Goal: Task Accomplishment & Management: Complete application form

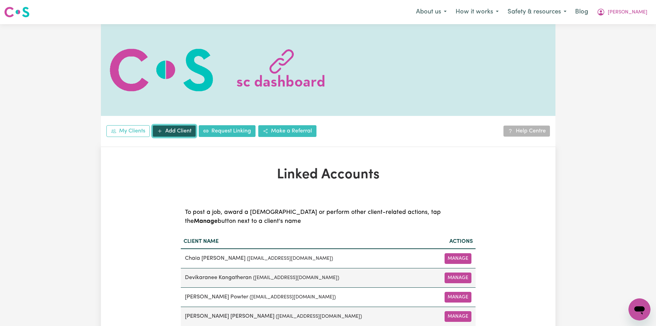
click at [176, 133] on link "Add Client" at bounding box center [174, 131] width 43 height 12
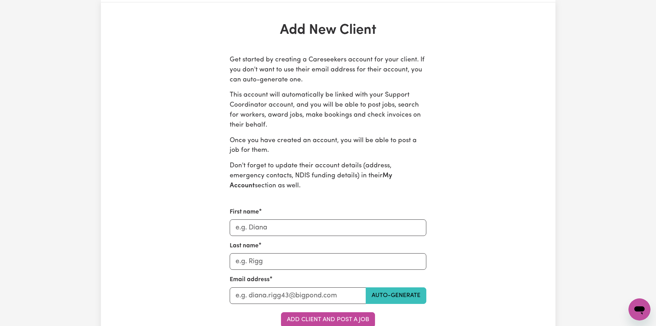
scroll to position [310, 0]
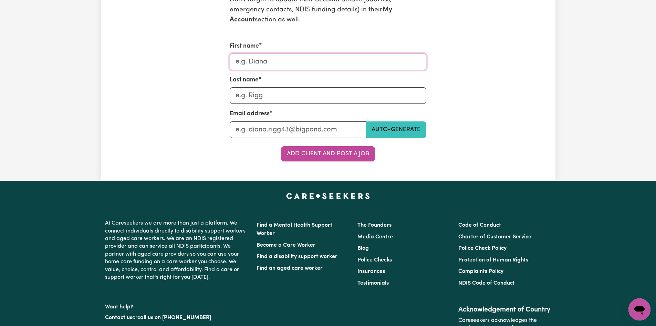
click at [303, 60] on input "First name" at bounding box center [328, 61] width 197 height 17
click at [309, 82] on div "Last name" at bounding box center [328, 89] width 197 height 28
click at [290, 126] on input "Last name" at bounding box center [298, 129] width 136 height 17
click at [574, 123] on div "Add New Client Get started by creating a Careseekers account for your client. I…" at bounding box center [328, 8] width 656 height 343
click at [438, 89] on div "Get started by creating a Careseekers account for your client. If you don't wan…" at bounding box center [328, 25] width 295 height 272
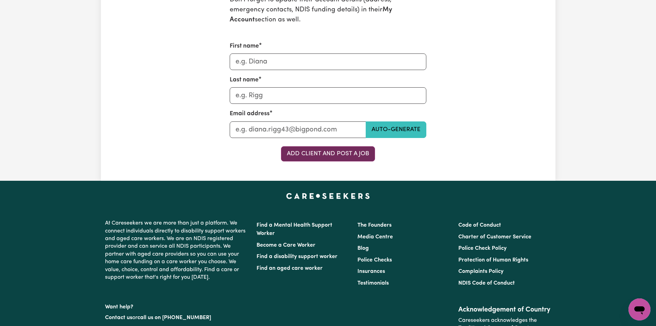
click at [365, 155] on button "Add Client and Post a Job" at bounding box center [328, 153] width 94 height 15
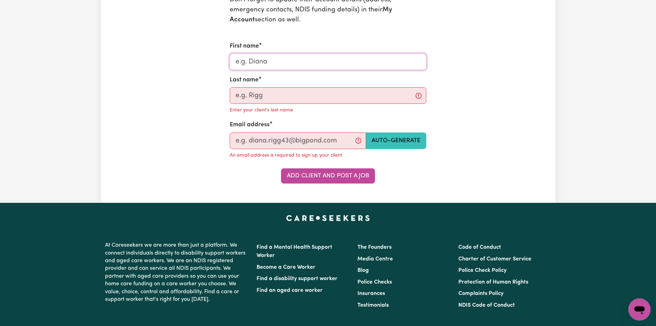
click at [358, 59] on input "First name" at bounding box center [328, 61] width 197 height 17
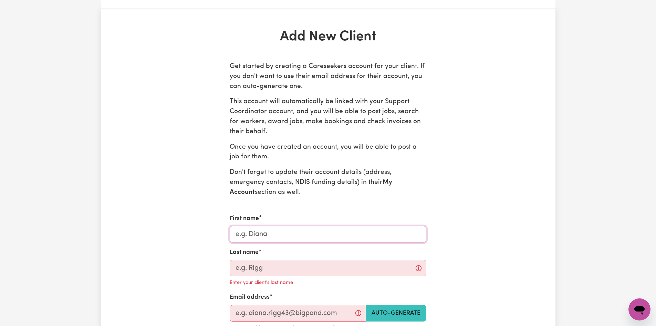
scroll to position [0, 0]
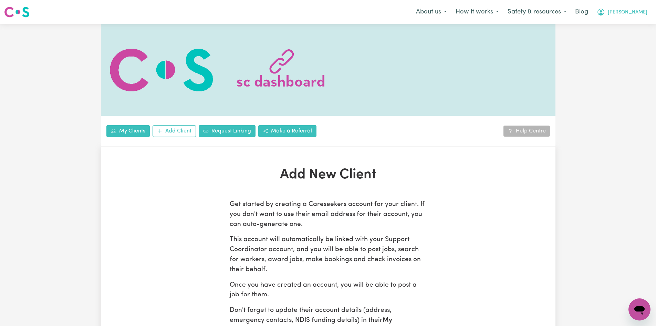
click at [633, 11] on span "[PERSON_NAME]" at bounding box center [628, 13] width 40 height 8
click at [628, 27] on link "My SC Dashboard" at bounding box center [624, 26] width 54 height 13
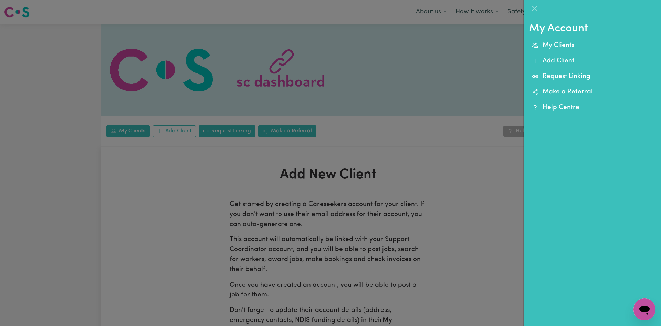
click at [367, 77] on div at bounding box center [330, 163] width 661 height 326
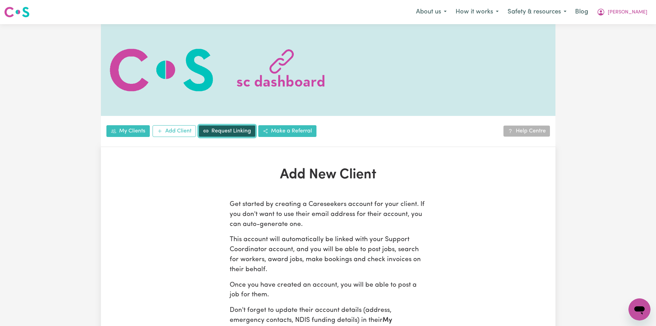
click at [231, 132] on link "Request Linking" at bounding box center [227, 131] width 57 height 12
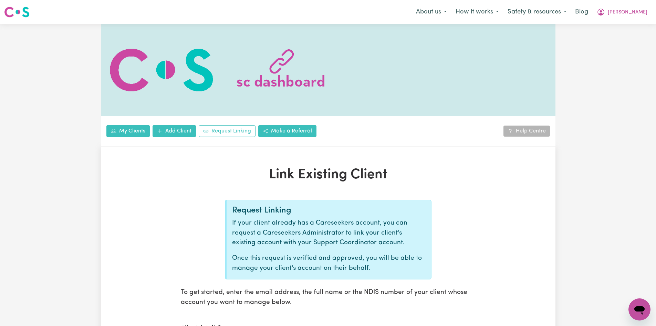
click at [24, 10] on img at bounding box center [16, 12] width 25 height 12
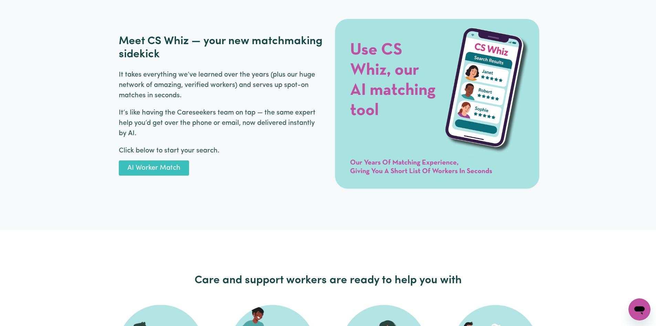
scroll to position [930, 0]
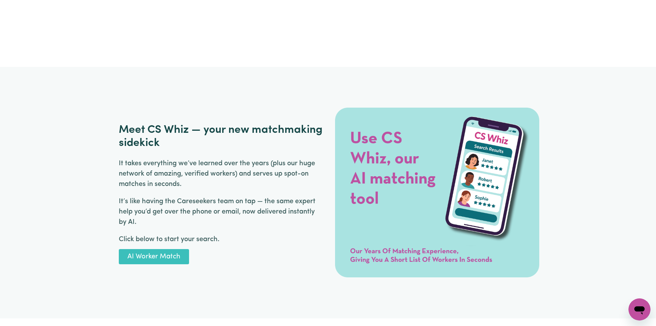
click at [431, 191] on img at bounding box center [437, 192] width 204 height 218
click at [200, 131] on h2 "Meet CS Whiz — your new matchmaking sidekick" at bounding box center [221, 136] width 204 height 27
click at [167, 249] on link "AI Worker Match" at bounding box center [154, 256] width 70 height 15
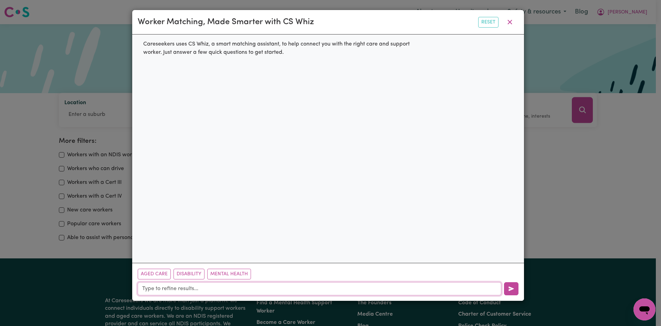
click at [183, 289] on input "text" at bounding box center [320, 288] width 364 height 13
click at [507, 20] on icon "button" at bounding box center [510, 22] width 8 height 8
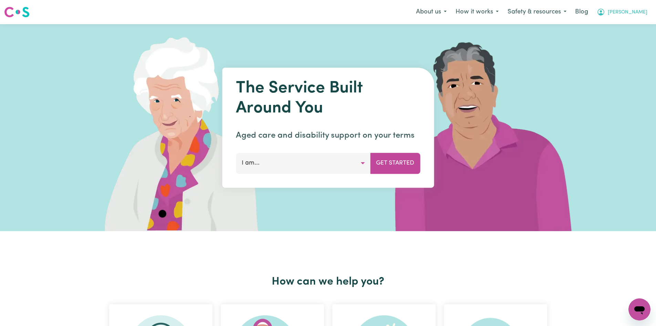
click at [642, 14] on span "[PERSON_NAME]" at bounding box center [628, 13] width 40 height 8
click at [640, 22] on link "My SC Dashboard" at bounding box center [624, 26] width 54 height 13
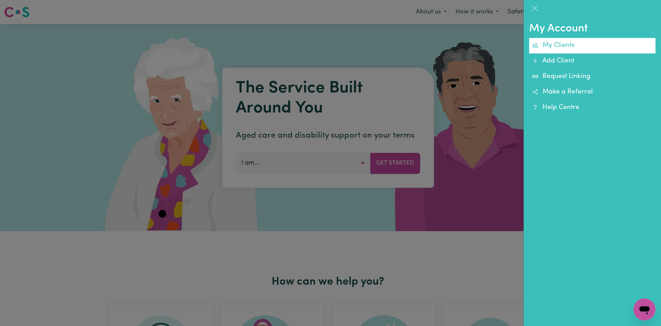
click at [568, 43] on link "My Clients" at bounding box center [592, 46] width 126 height 16
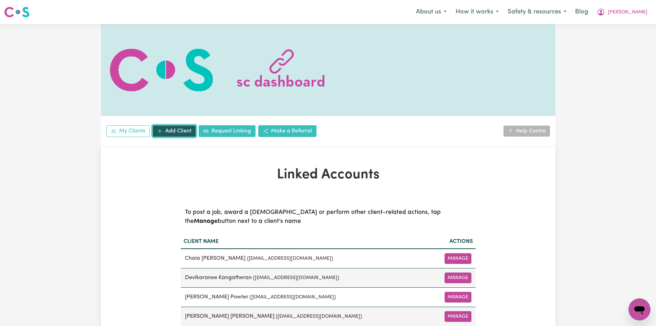
click at [175, 127] on link "Add Client" at bounding box center [174, 131] width 43 height 12
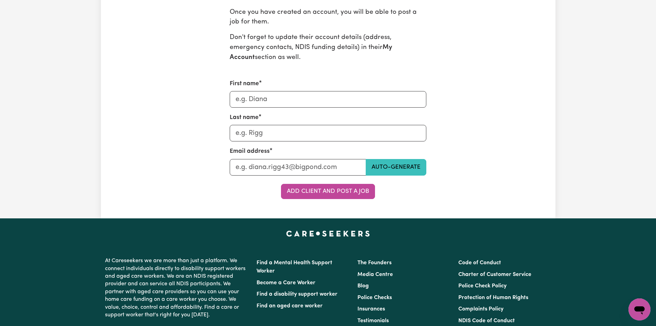
scroll to position [276, 0]
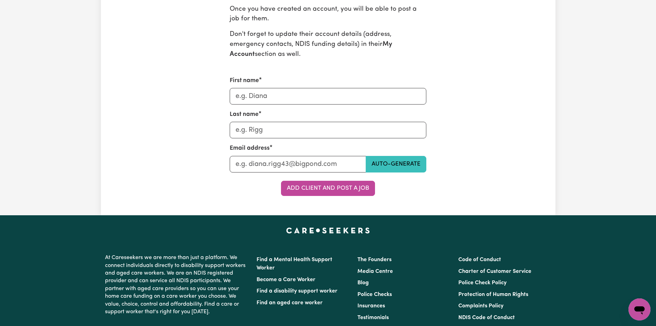
click at [297, 85] on div "First name" at bounding box center [328, 90] width 197 height 28
drag, startPoint x: 309, startPoint y: 102, endPoint x: 307, endPoint y: 132, distance: 29.7
click at [309, 103] on input "First name" at bounding box center [328, 96] width 197 height 17
drag, startPoint x: 307, startPoint y: 131, endPoint x: 307, endPoint y: 169, distance: 38.2
click at [307, 169] on form "First name Last name Email address Auto-generate Add Client and Post a Job" at bounding box center [328, 136] width 197 height 120
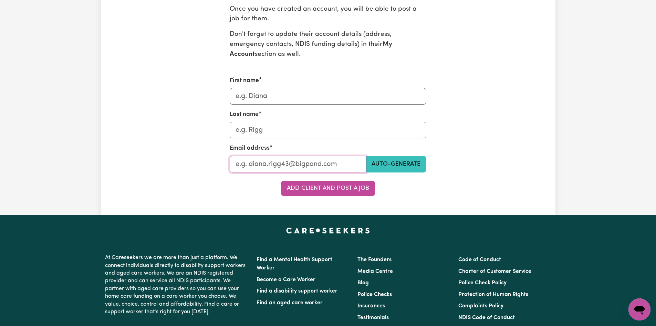
click at [359, 164] on input "Last name" at bounding box center [298, 164] width 136 height 17
click at [478, 164] on div "Add New Client Get started by creating a Careseekers account for your client. I…" at bounding box center [328, 43] width 303 height 305
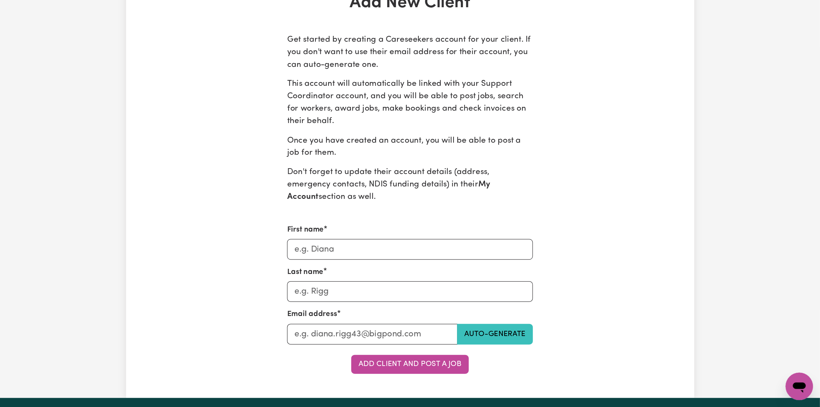
scroll to position [138, 0]
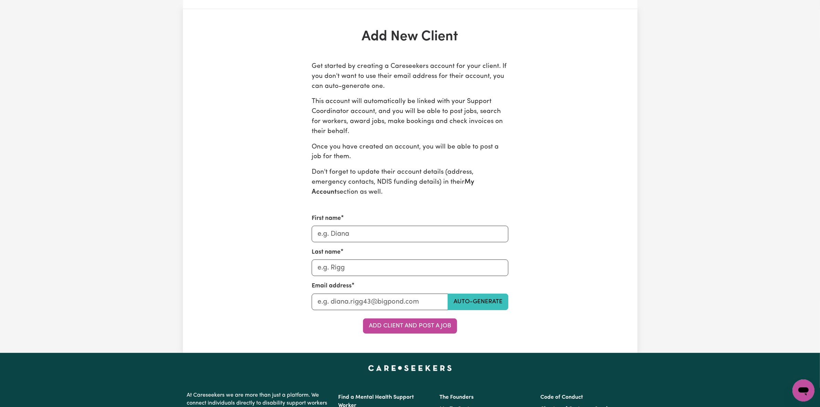
drag, startPoint x: 585, startPoint y: 2, endPoint x: 494, endPoint y: 178, distance: 198.1
click at [494, 178] on p "Don't forget to update their account details (address, emergency contacts, NDIS…" at bounding box center [410, 182] width 197 height 30
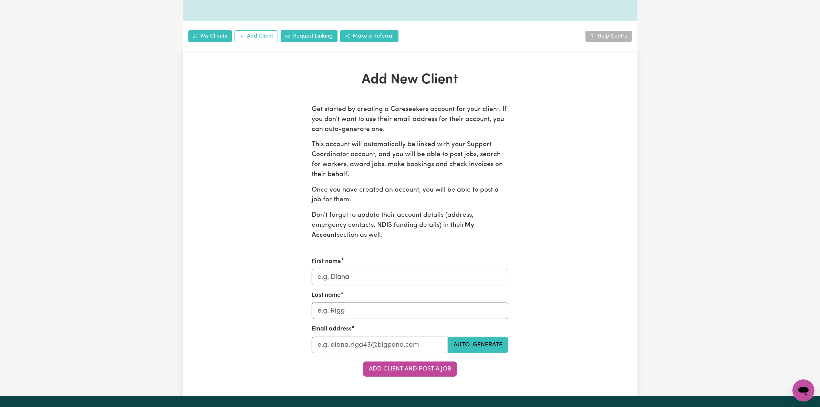
scroll to position [0, 0]
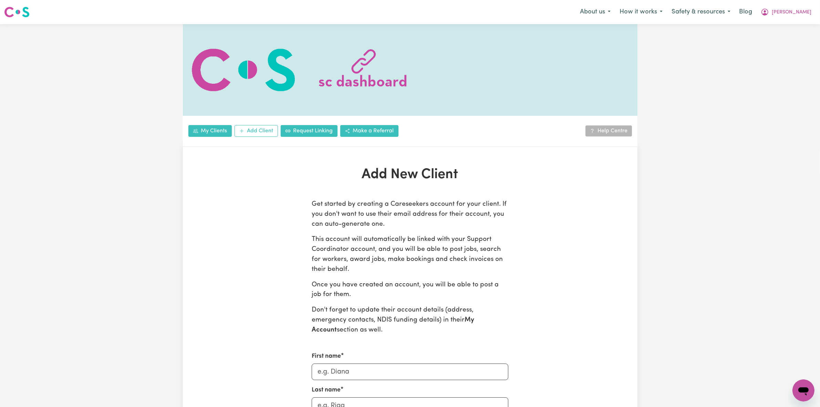
click at [618, 103] on div at bounding box center [410, 70] width 455 height 92
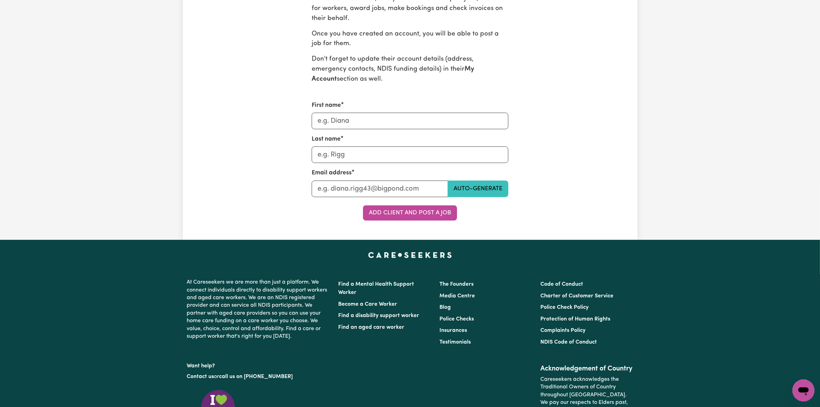
scroll to position [215, 0]
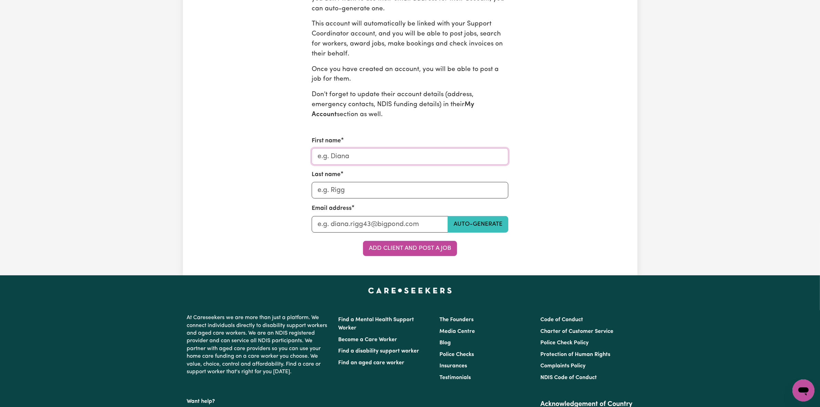
click at [355, 164] on input "First name" at bounding box center [410, 156] width 197 height 17
click at [360, 185] on input "Last name" at bounding box center [410, 190] width 197 height 17
click at [605, 209] on div "Add New Client Get started by creating a Careseekers account for your client. I…" at bounding box center [410, 103] width 455 height 305
click at [425, 252] on button "Add Client and Post a Job" at bounding box center [410, 248] width 94 height 15
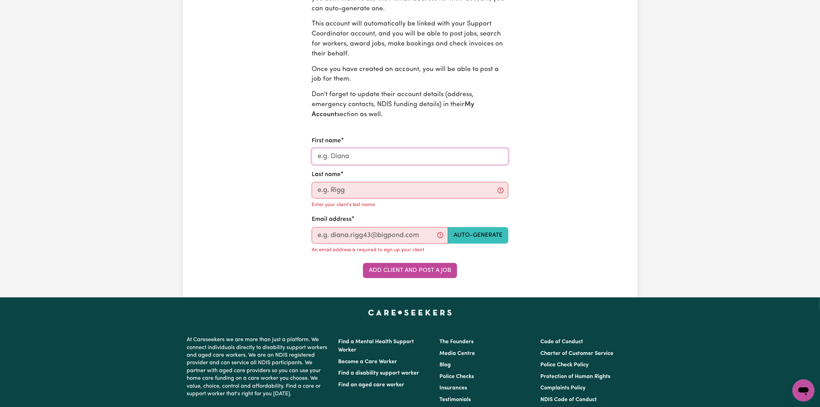
click at [426, 161] on input "First name" at bounding box center [410, 156] width 197 height 17
type input "k"
type input "[PERSON_NAME]"
click at [378, 197] on input "Last name" at bounding box center [410, 190] width 197 height 17
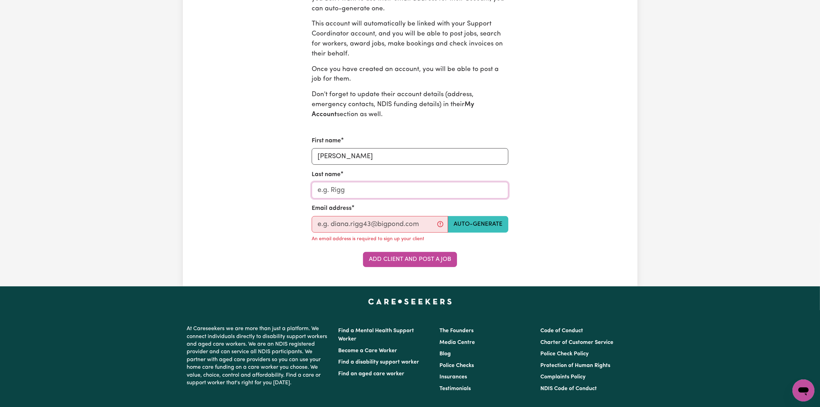
click at [378, 197] on input "Last name" at bounding box center [410, 190] width 197 height 17
type input "[PERSON_NAME]"
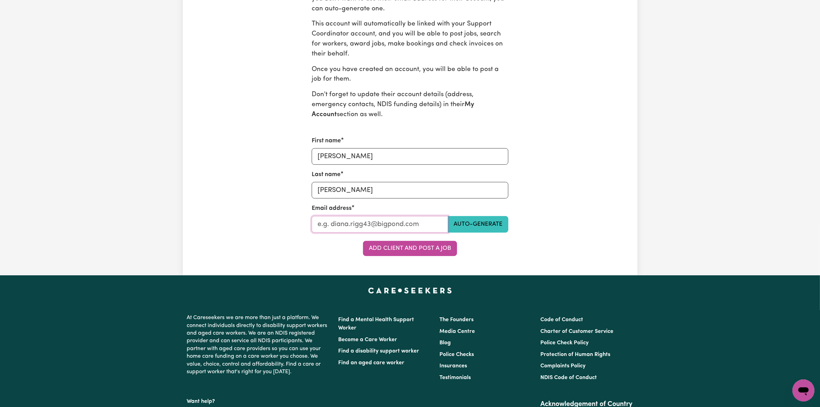
click at [383, 223] on input "Last name" at bounding box center [380, 224] width 136 height 17
click at [479, 219] on button "Auto-generate" at bounding box center [478, 224] width 61 height 17
click at [487, 228] on button "Auto-generate" at bounding box center [478, 224] width 61 height 17
click at [475, 222] on button "Auto-generate" at bounding box center [478, 224] width 61 height 17
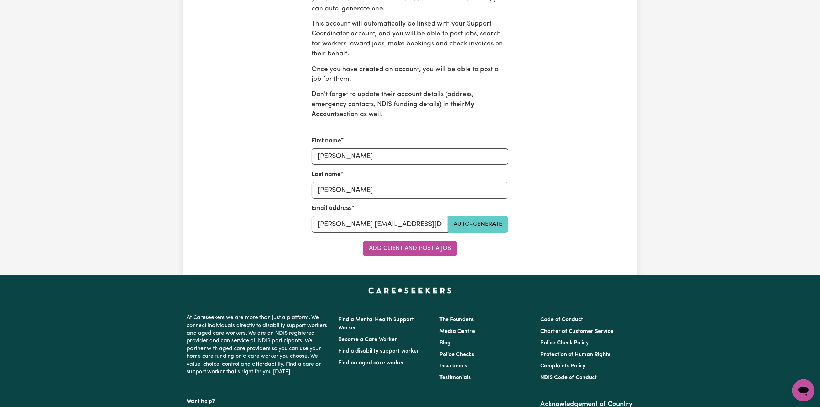
click at [475, 222] on button "Auto-generate" at bounding box center [478, 224] width 61 height 17
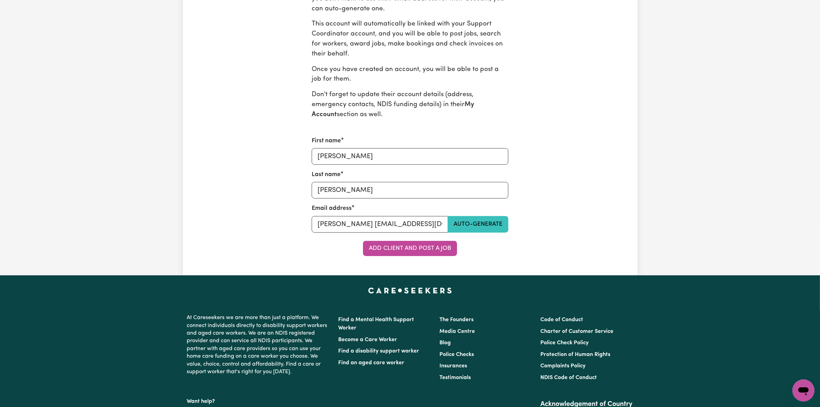
drag, startPoint x: 404, startPoint y: 253, endPoint x: 765, endPoint y: 208, distance: 363.4
click at [656, 208] on div "Add New Client Get started by creating a Careseekers account for your client. I…" at bounding box center [410, 103] width 820 height 343
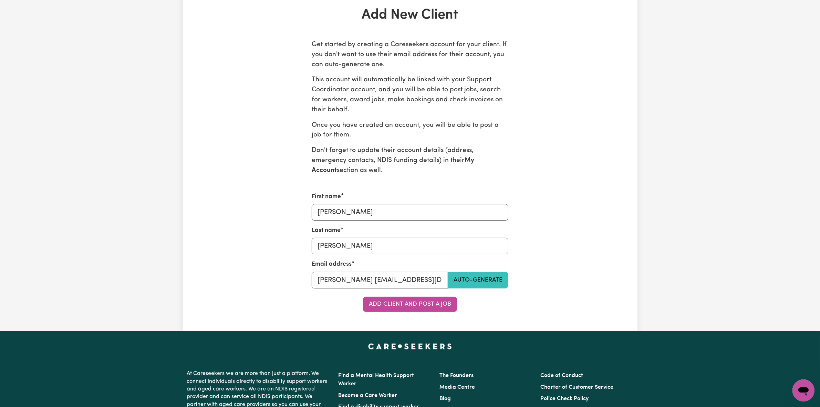
scroll to position [172, 0]
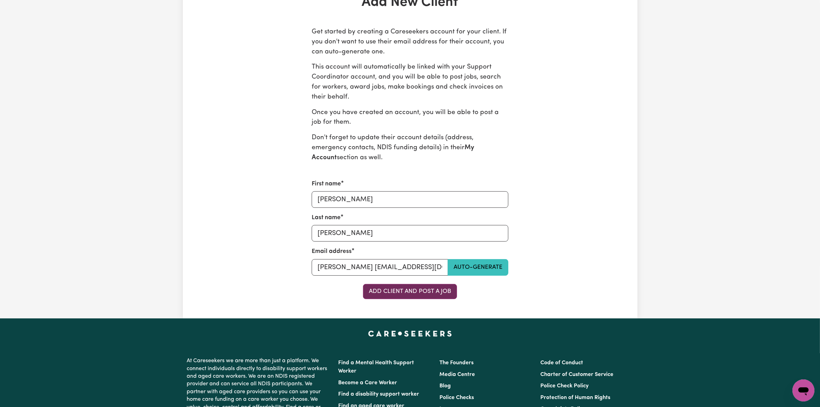
click at [411, 294] on button "Add Client and Post a Job" at bounding box center [410, 291] width 94 height 15
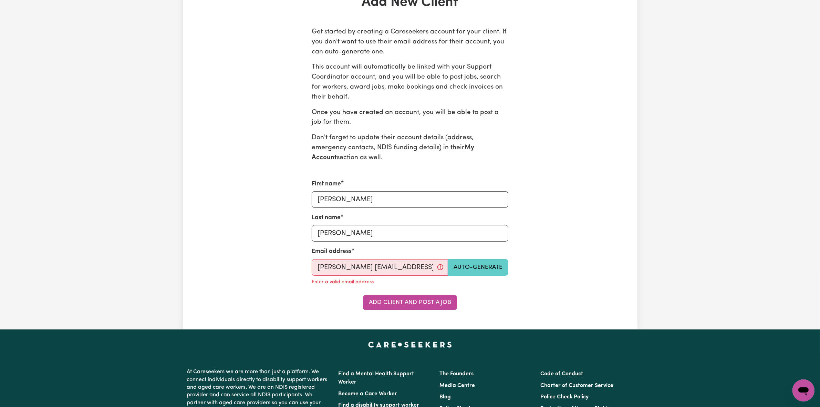
click at [489, 268] on button "Auto-generate" at bounding box center [478, 267] width 61 height 17
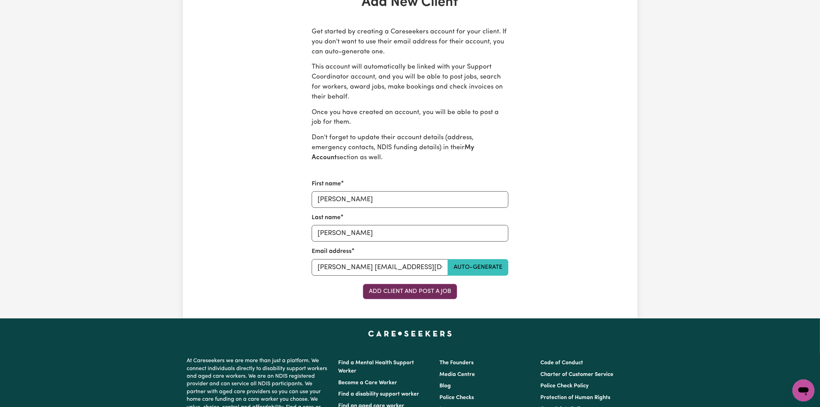
click at [431, 291] on button "Add Client and Post a Job" at bounding box center [410, 291] width 94 height 15
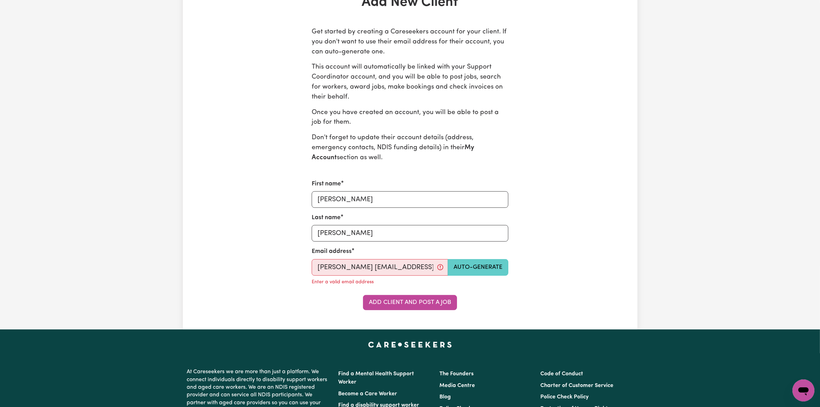
click at [495, 262] on button "Auto-generate" at bounding box center [478, 267] width 61 height 17
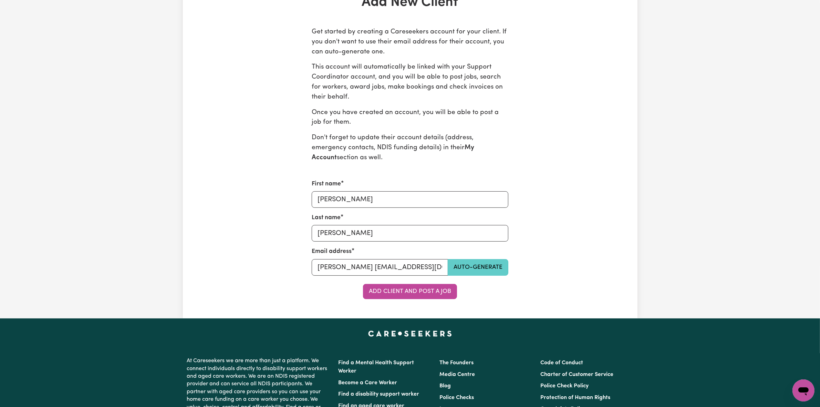
click at [485, 266] on button "Auto-generate" at bounding box center [478, 267] width 61 height 17
click at [390, 293] on button "Add Client and Post a Job" at bounding box center [410, 291] width 94 height 15
click at [337, 270] on input "[PERSON_NAME] [EMAIL_ADDRESS][DOMAIN_NAME]" at bounding box center [380, 267] width 136 height 17
type input "[EMAIL_ADDRESS][DOMAIN_NAME]"
click at [427, 287] on button "Add Client and Post a Job" at bounding box center [410, 291] width 94 height 15
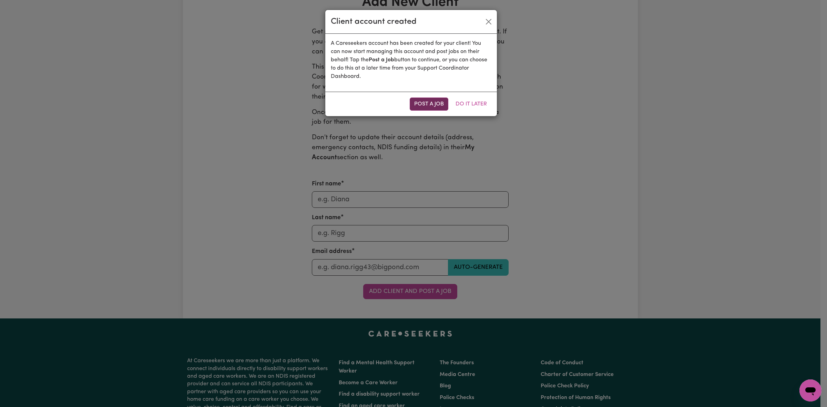
click at [427, 100] on button "Post a Job" at bounding box center [429, 103] width 39 height 13
